Goal: Task Accomplishment & Management: Manage account settings

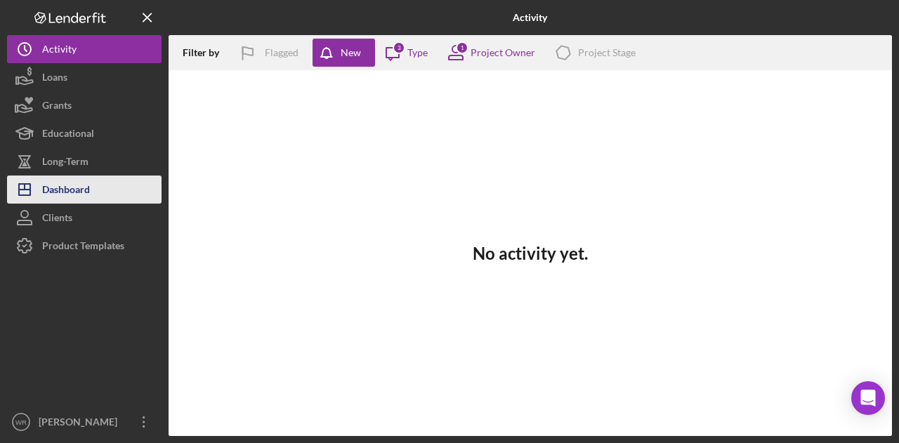
click at [92, 197] on button "Icon/Dashboard Dashboard" at bounding box center [84, 190] width 155 height 28
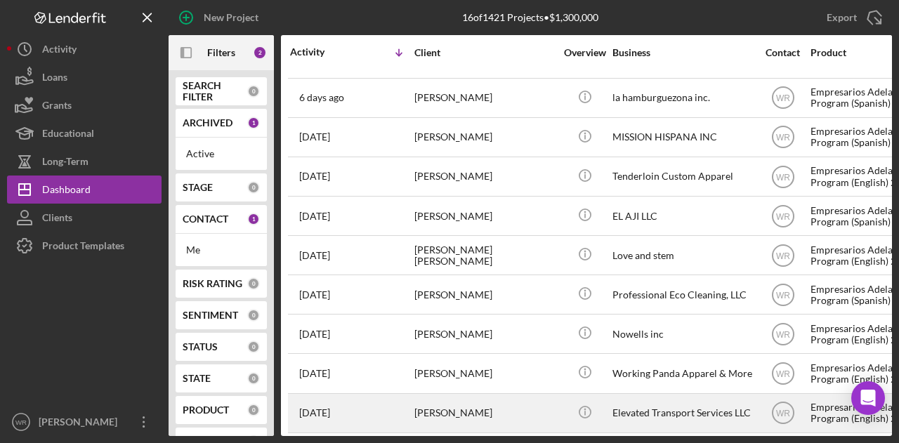
scroll to position [275, 0]
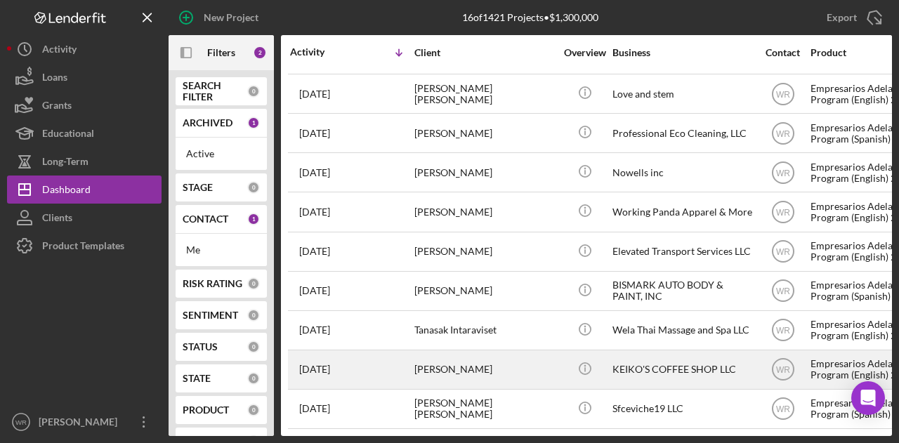
click at [474, 357] on div "[PERSON_NAME]" at bounding box center [484, 369] width 140 height 37
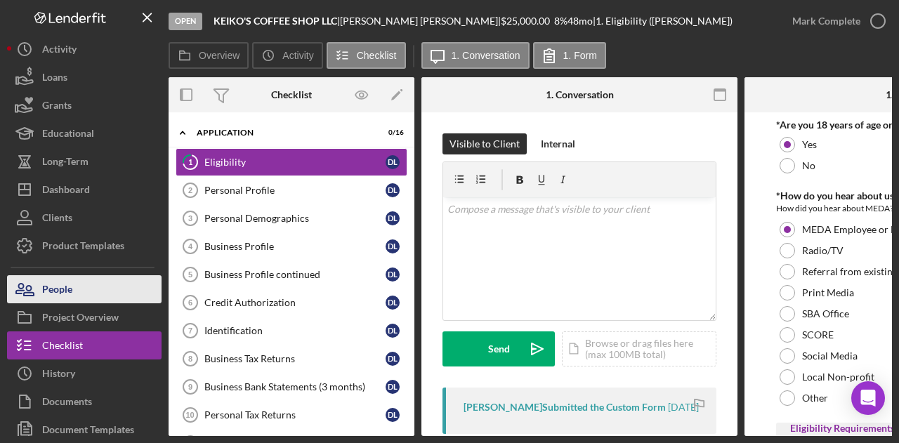
click at [79, 284] on button "People" at bounding box center [84, 289] width 155 height 28
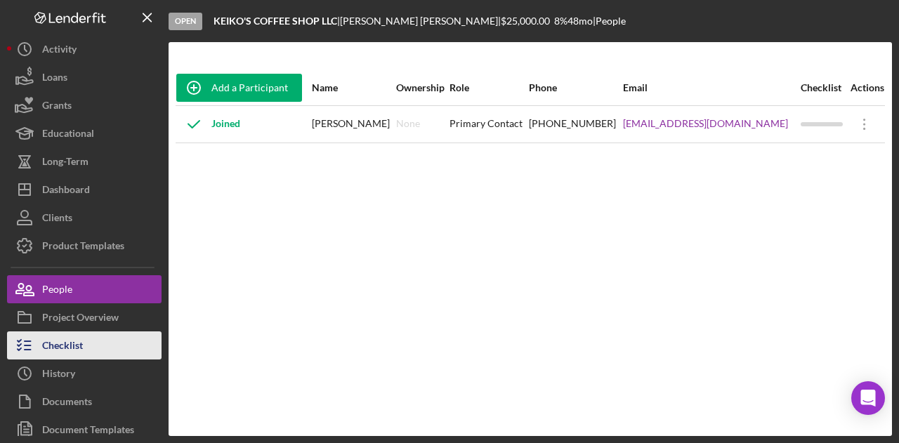
click at [141, 340] on button "Checklist" at bounding box center [84, 346] width 155 height 28
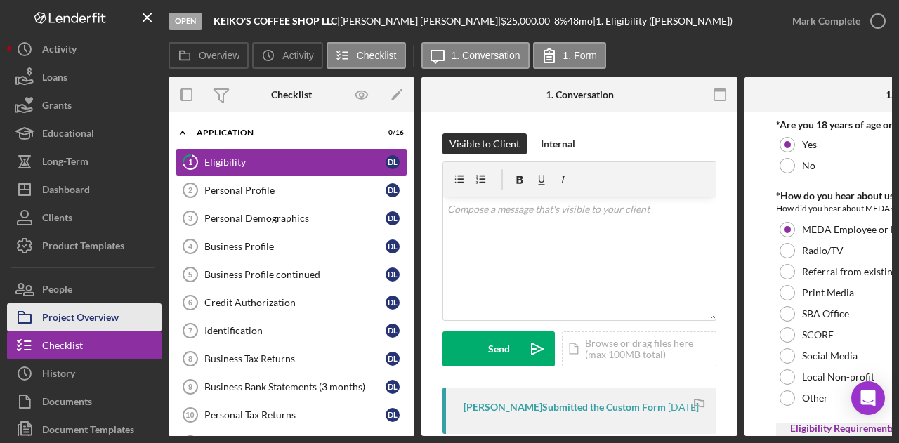
click at [131, 310] on button "Project Overview" at bounding box center [84, 317] width 155 height 28
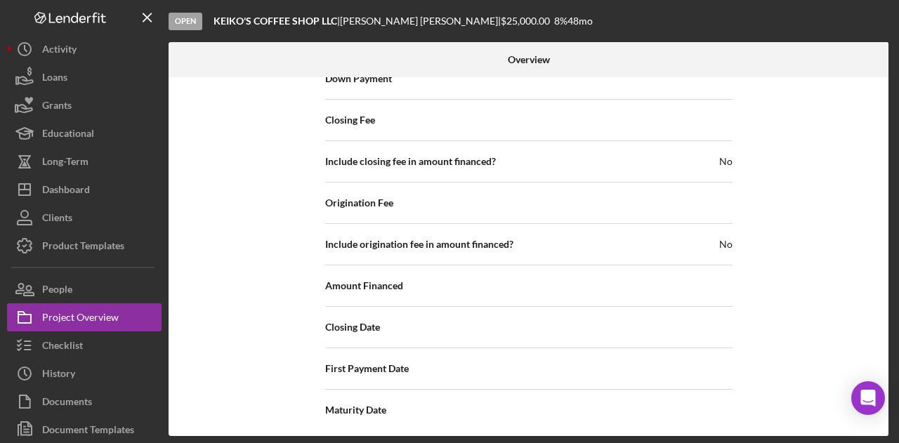
scroll to position [1619, 0]
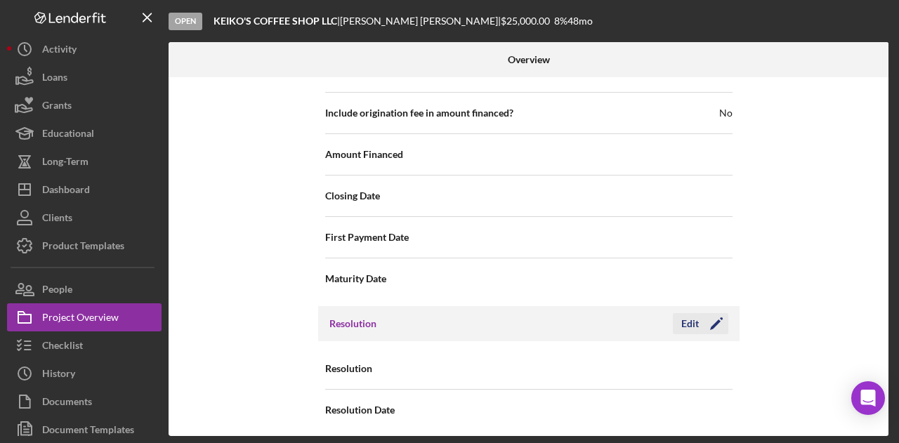
click at [699, 317] on icon "Icon/Edit" at bounding box center [716, 323] width 35 height 35
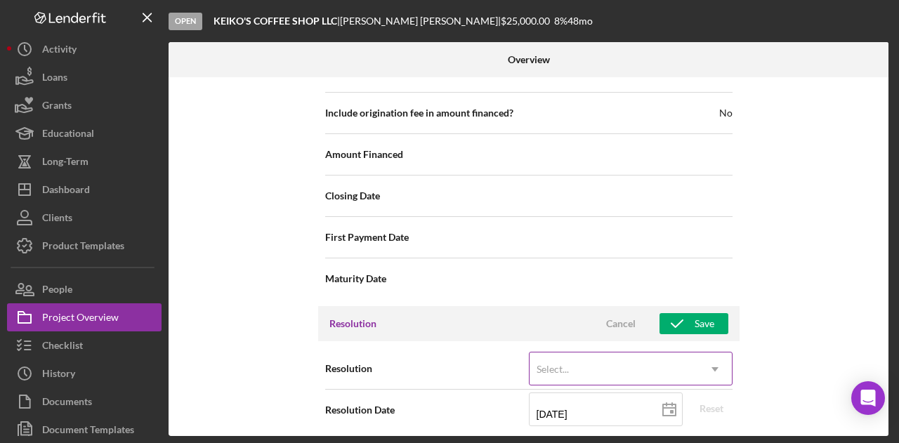
click at [621, 355] on div "Select..." at bounding box center [614, 369] width 169 height 32
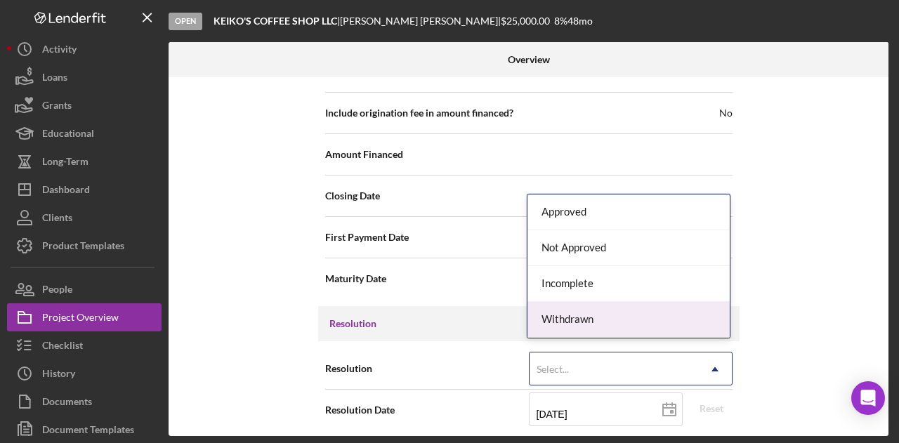
click at [601, 307] on div "Withdrawn" at bounding box center [628, 320] width 202 height 36
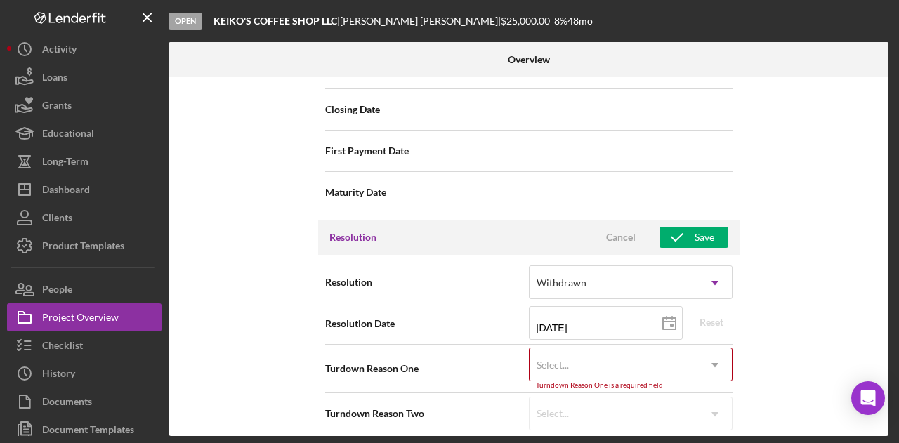
scroll to position [1708, 0]
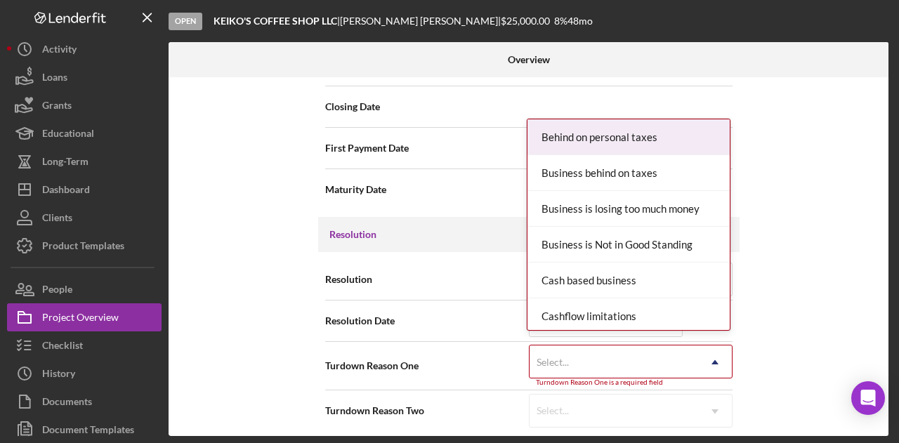
click at [707, 349] on icon "Icon/Dropdown Arrow" at bounding box center [715, 363] width 34 height 34
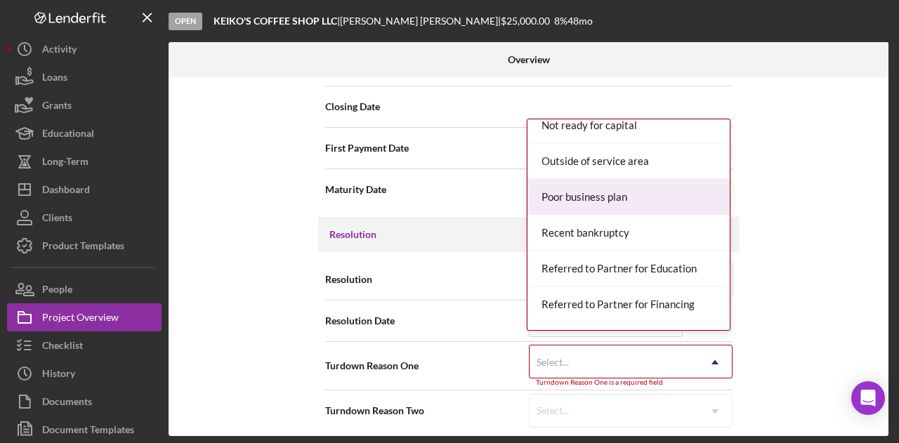
scroll to position [983, 0]
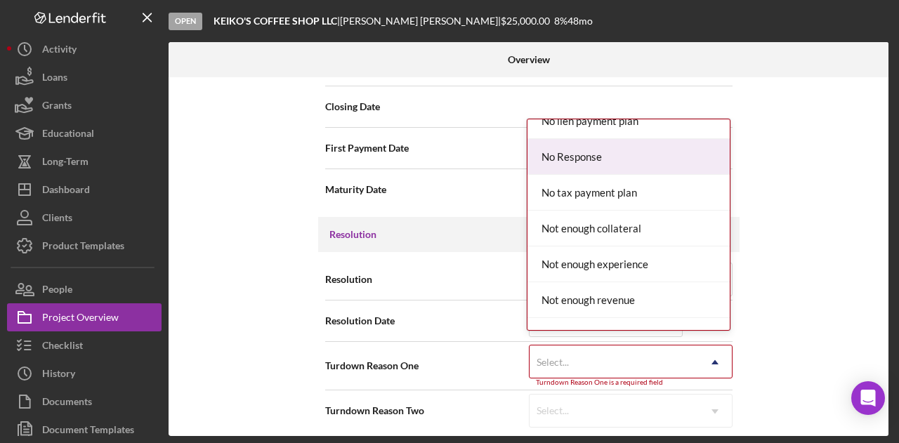
click at [622, 148] on div "No Response" at bounding box center [628, 157] width 202 height 36
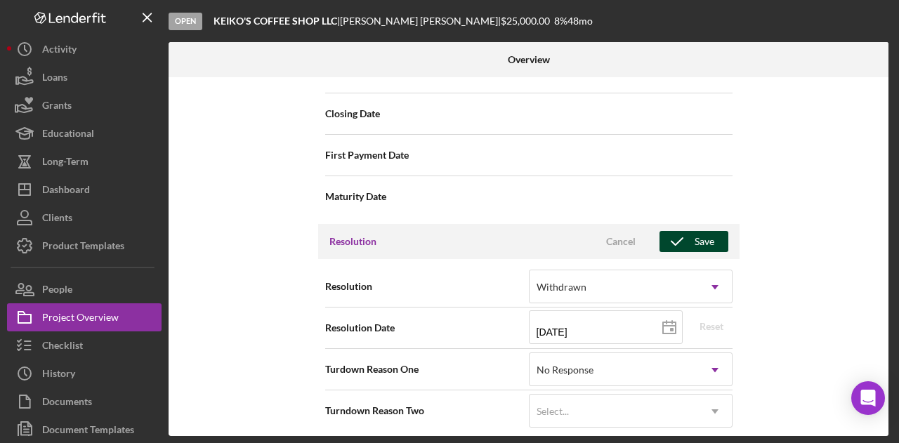
click at [712, 237] on button "Save" at bounding box center [694, 241] width 69 height 21
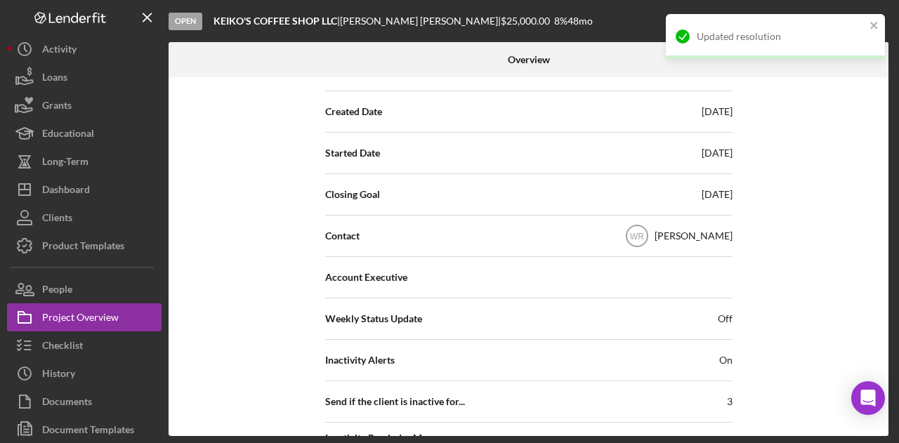
scroll to position [0, 0]
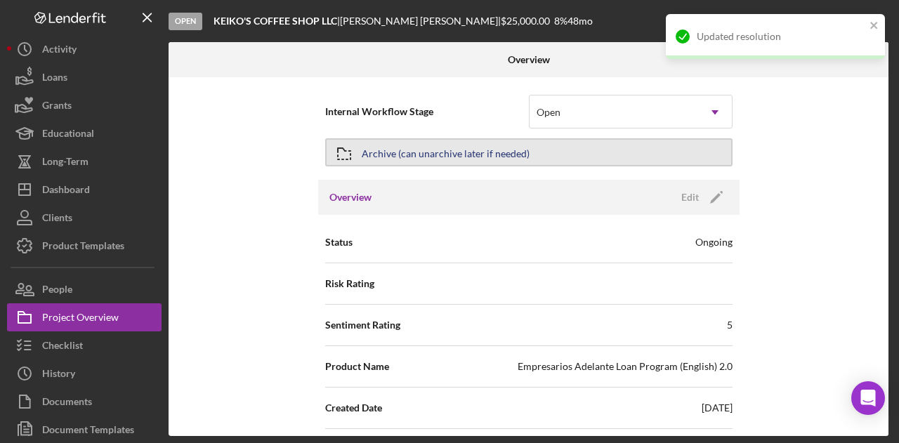
click at [483, 149] on div "Archive (can unarchive later if needed)" at bounding box center [446, 152] width 168 height 25
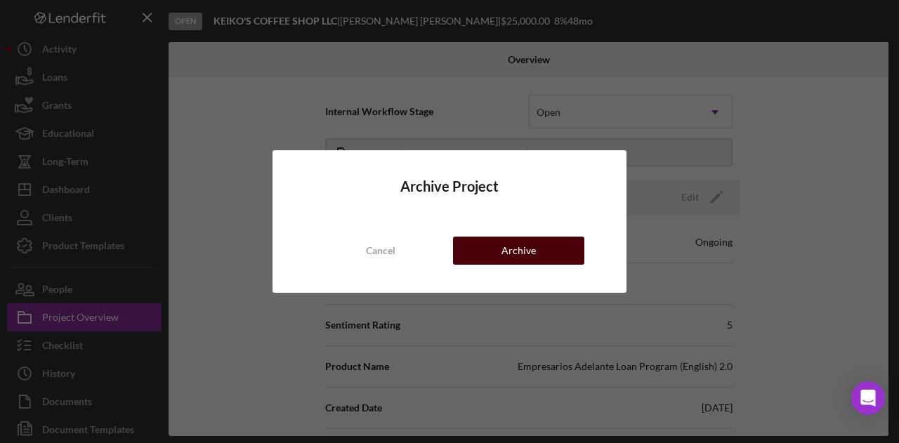
click at [547, 256] on button "Archive" at bounding box center [518, 251] width 131 height 28
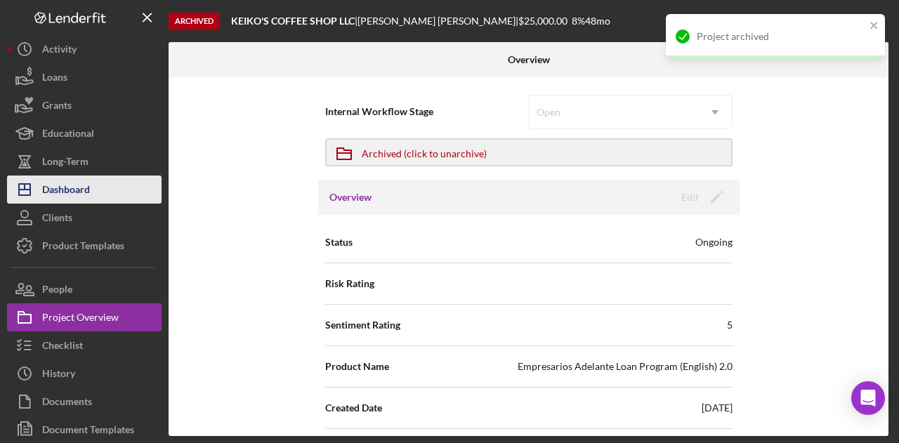
click at [110, 199] on button "Icon/Dashboard Dashboard" at bounding box center [84, 190] width 155 height 28
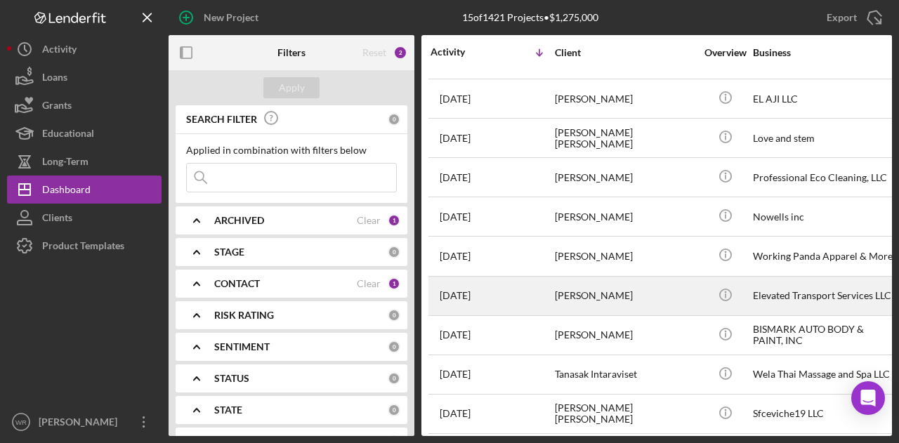
scroll to position [236, 0]
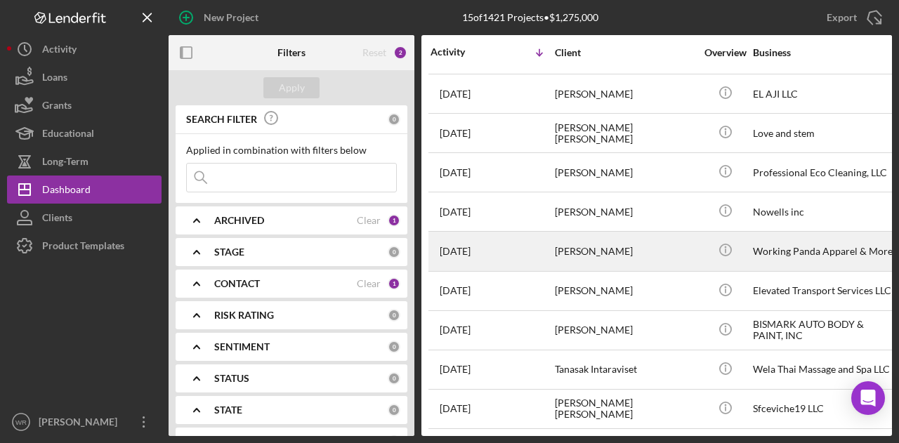
click at [616, 242] on div "[PERSON_NAME]" at bounding box center [625, 250] width 140 height 37
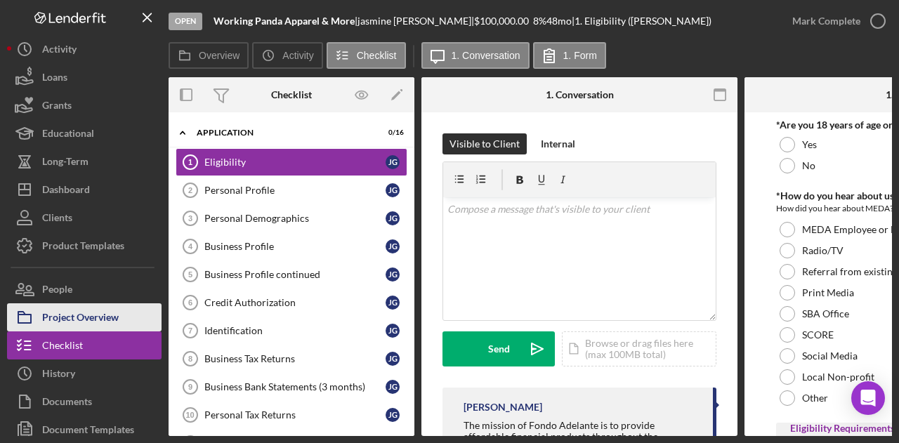
click at [85, 306] on div "Project Overview" at bounding box center [80, 319] width 77 height 32
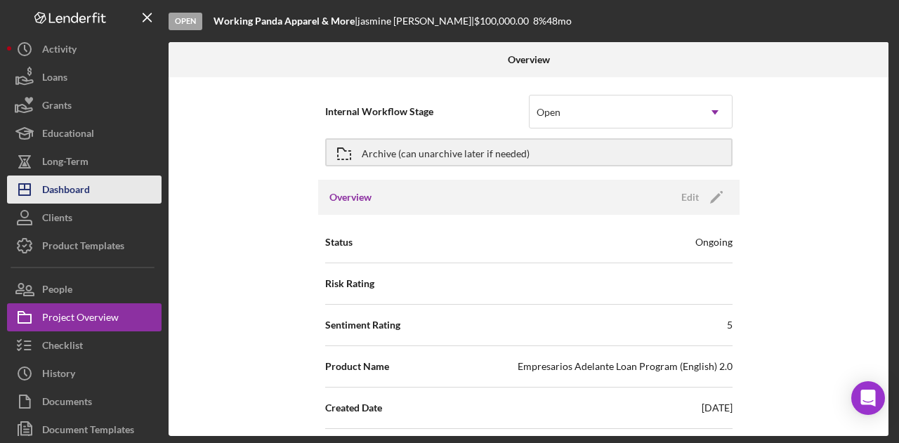
click at [92, 190] on button "Icon/Dashboard Dashboard" at bounding box center [84, 190] width 155 height 28
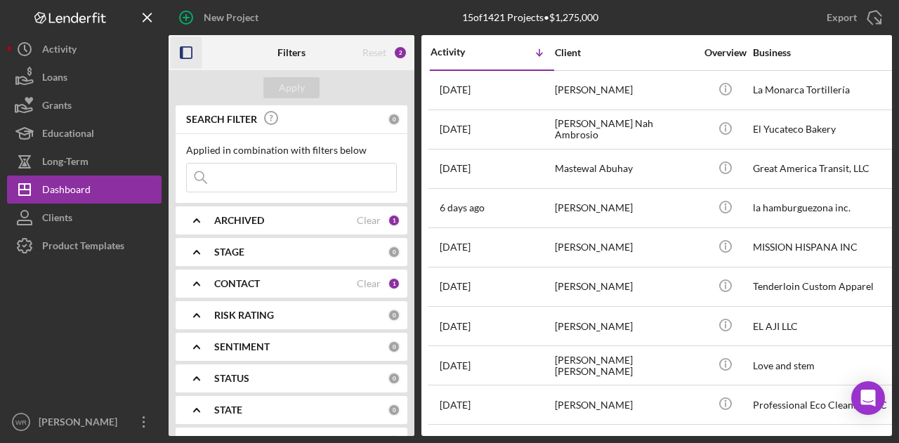
click at [184, 47] on icon "button" at bounding box center [187, 53] width 32 height 32
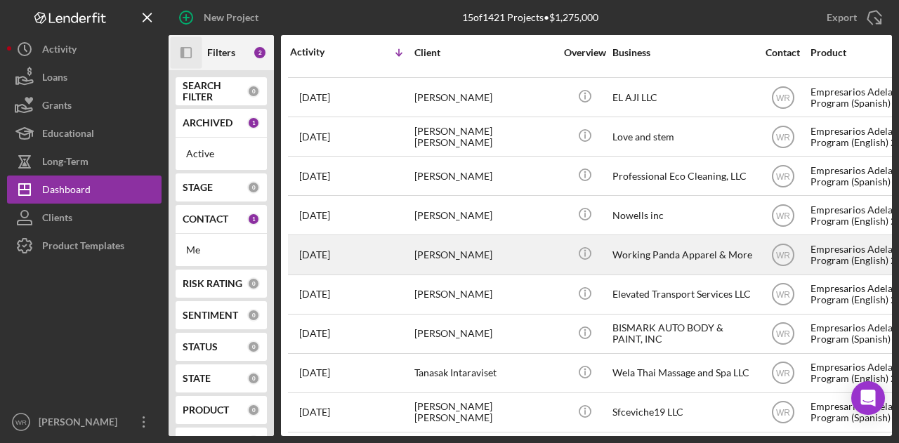
scroll to position [236, 0]
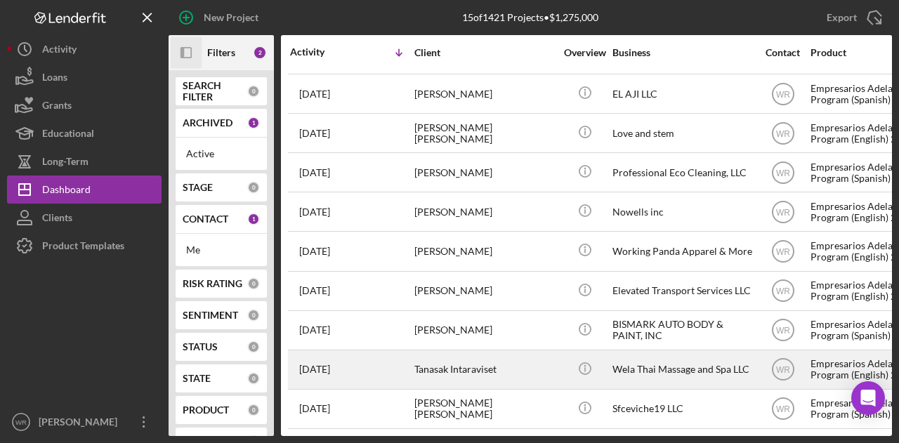
click at [479, 359] on div "Tanasak Intaraviset" at bounding box center [484, 369] width 140 height 37
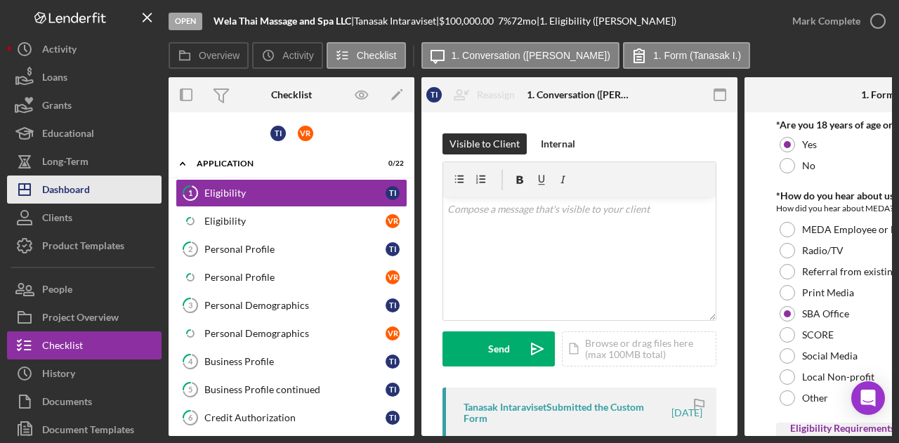
click at [103, 200] on button "Icon/Dashboard Dashboard" at bounding box center [84, 190] width 155 height 28
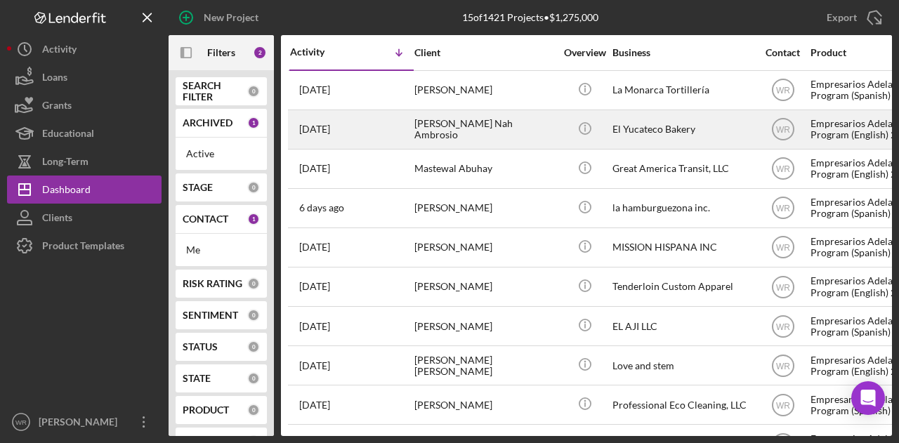
click at [494, 136] on div "[PERSON_NAME] Nah Ambrosio" at bounding box center [484, 129] width 140 height 37
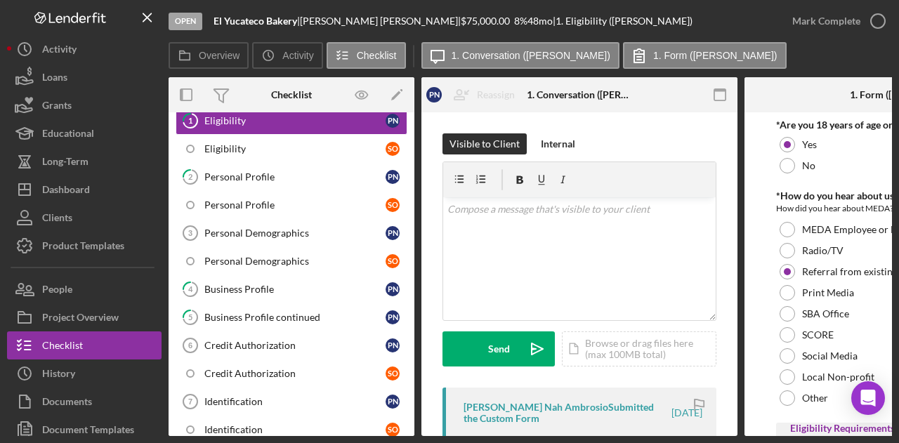
scroll to position [140, 0]
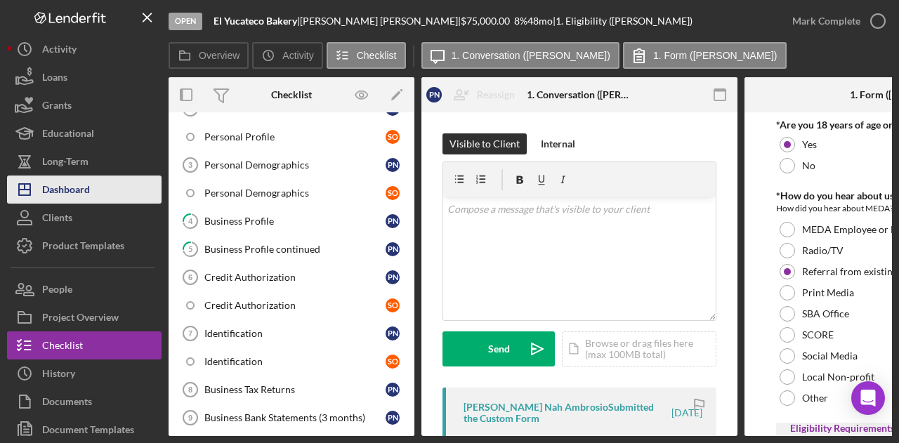
click at [118, 183] on button "Icon/Dashboard Dashboard" at bounding box center [84, 190] width 155 height 28
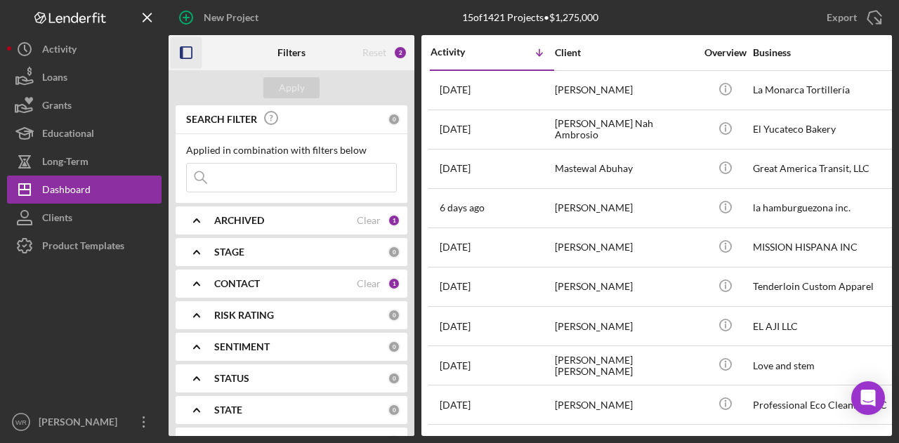
click at [191, 52] on icon "button" at bounding box center [187, 53] width 32 height 32
